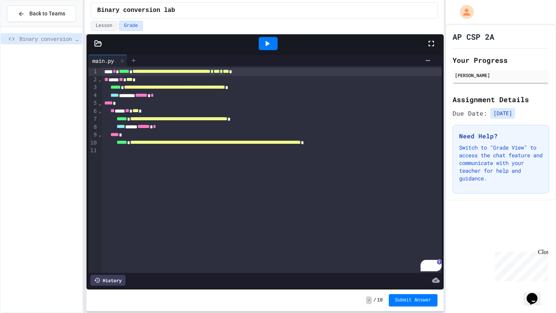
click at [137, 62] on icon at bounding box center [133, 61] width 6 height 6
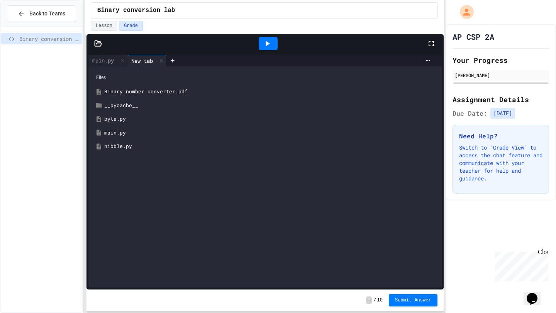
click at [130, 148] on div "nibble.py" at bounding box center [270, 147] width 333 height 8
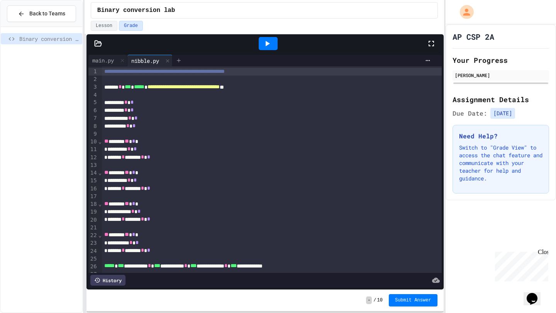
click at [182, 62] on icon at bounding box center [179, 61] width 6 height 6
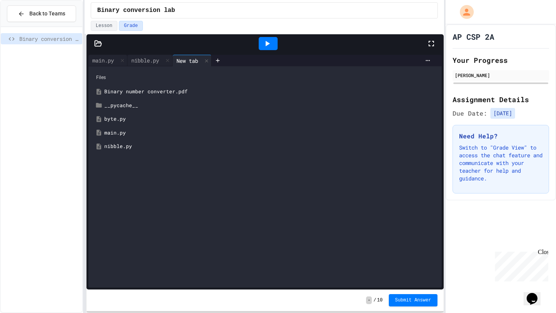
click at [114, 116] on div "byte.py" at bounding box center [270, 119] width 333 height 8
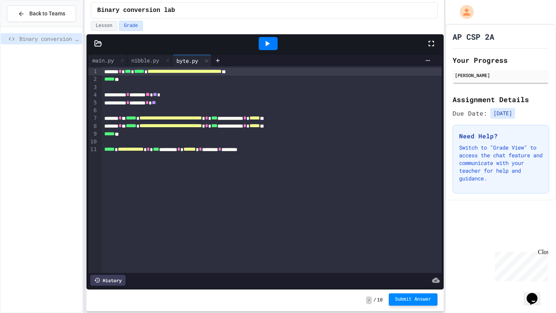
click at [417, 302] on span "Submit Answer" at bounding box center [413, 300] width 36 height 6
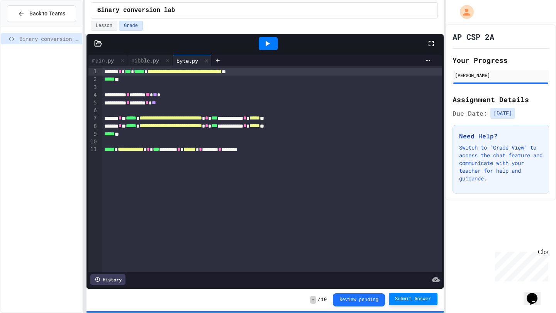
click at [14, 30] on div at bounding box center [41, 37] width 81 height 14
click at [27, 42] on span "Binary conversion lab" at bounding box center [49, 39] width 60 height 8
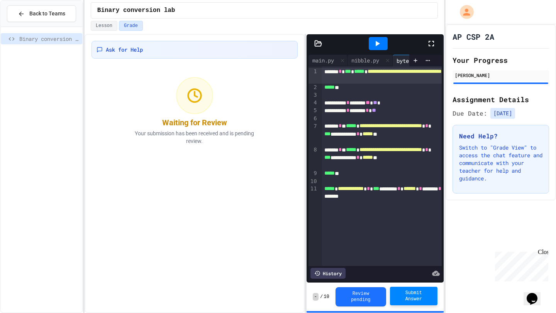
click at [309, 149] on div "**********" at bounding box center [264, 173] width 359 height 279
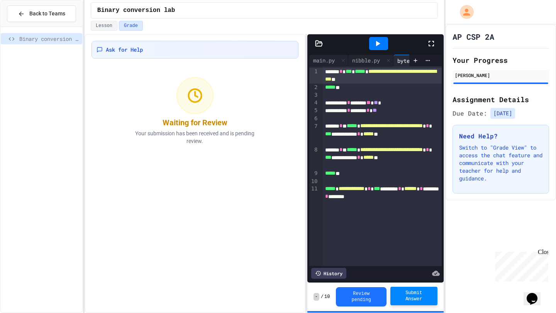
click at [88, 148] on div "Ask for Help Waiting for Review Your submission has been received and is pendin…" at bounding box center [195, 173] width 221 height 279
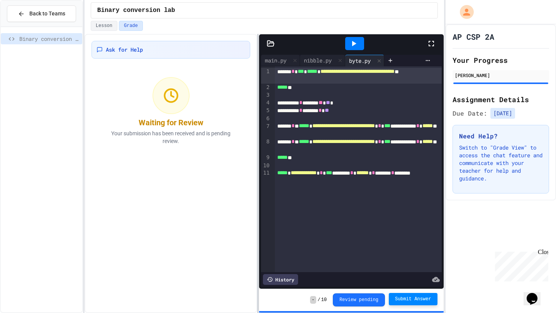
click at [258, 151] on div at bounding box center [258, 173] width 2 height 279
